Goal: Transaction & Acquisition: Book appointment/travel/reservation

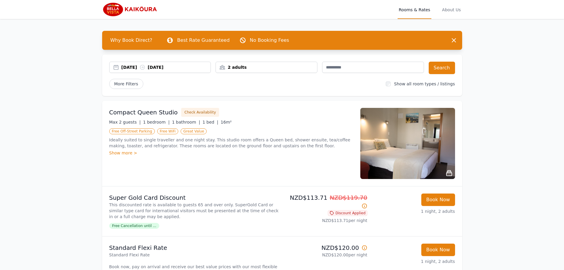
drag, startPoint x: 139, startPoint y: 66, endPoint x: 144, endPoint y: 74, distance: 10.0
click at [139, 66] on div "[DATE] [DATE]" at bounding box center [165, 67] width 89 height 6
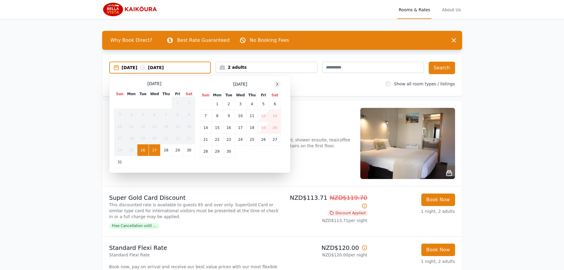
click at [280, 83] on div at bounding box center [276, 83] width 7 height 7
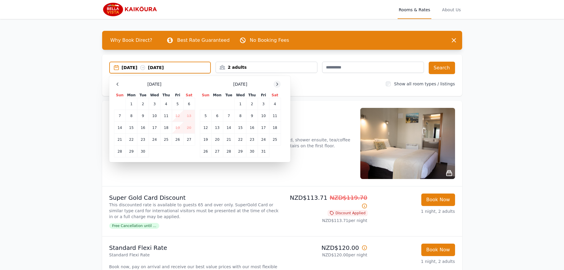
click at [280, 83] on div at bounding box center [276, 83] width 7 height 7
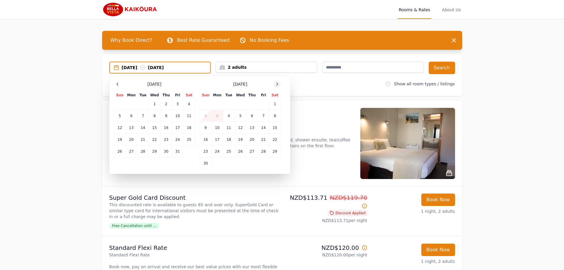
click at [280, 83] on div at bounding box center [276, 83] width 7 height 7
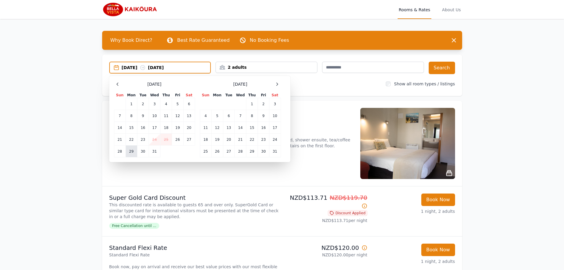
click at [128, 153] on td "29" at bounding box center [131, 151] width 12 height 12
click at [139, 153] on td "30" at bounding box center [143, 151] width 12 height 12
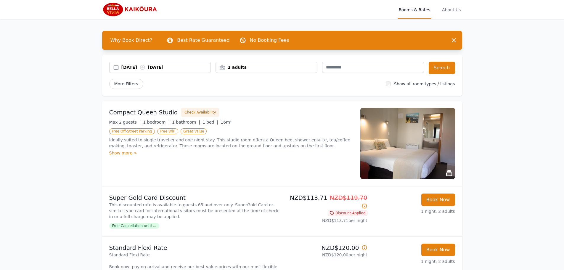
click at [278, 67] on div "2 adults" at bounding box center [266, 67] width 101 height 6
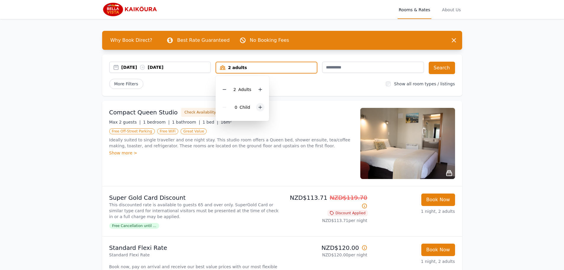
click at [263, 107] on div at bounding box center [260, 107] width 8 height 8
click at [296, 86] on div "More Filters" at bounding box center [245, 84] width 272 height 10
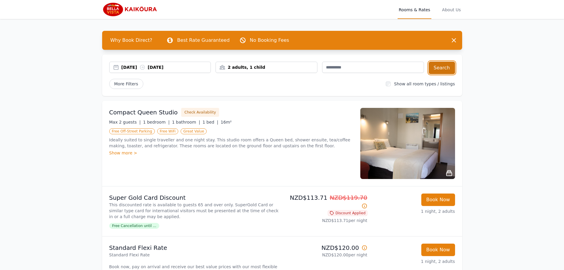
click at [449, 67] on button "Search" at bounding box center [441, 68] width 26 height 12
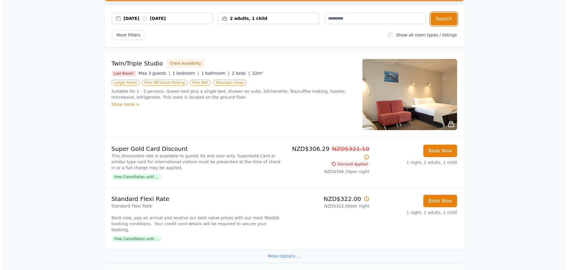
scroll to position [59, 0]
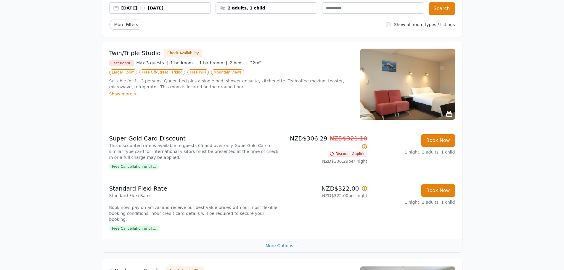
click at [449, 87] on img at bounding box center [407, 84] width 95 height 71
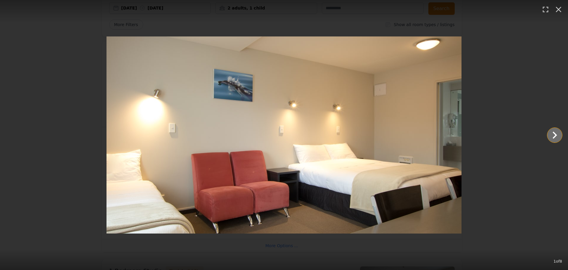
click at [549, 137] on icon "Show slide 2 of 8" at bounding box center [555, 135] width 14 height 14
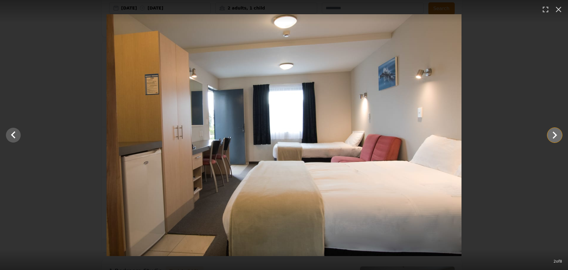
click at [549, 137] on icon "Show slide 3 of 8" at bounding box center [555, 135] width 14 height 14
